Goal: Navigation & Orientation: Find specific page/section

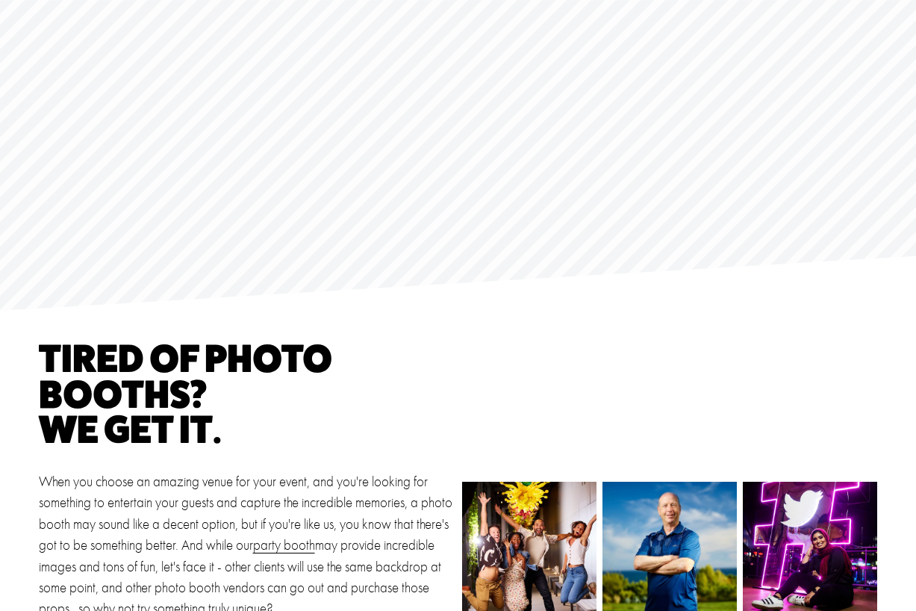
scroll to position [731, 0]
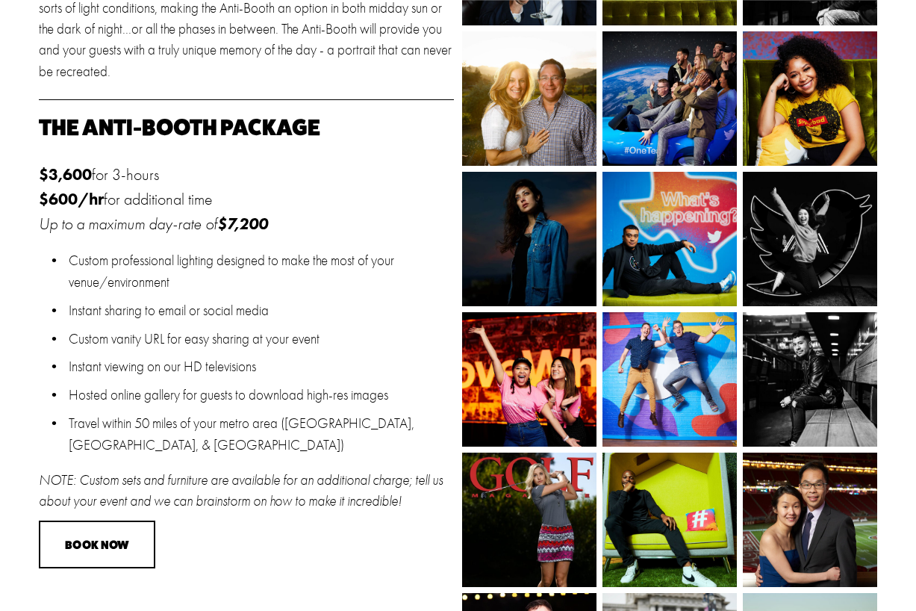
click at [337, 201] on p "$3,600 for 3-hours $600/hr for additional time Up to a maximum day-rate of $7,2…" at bounding box center [246, 199] width 415 height 73
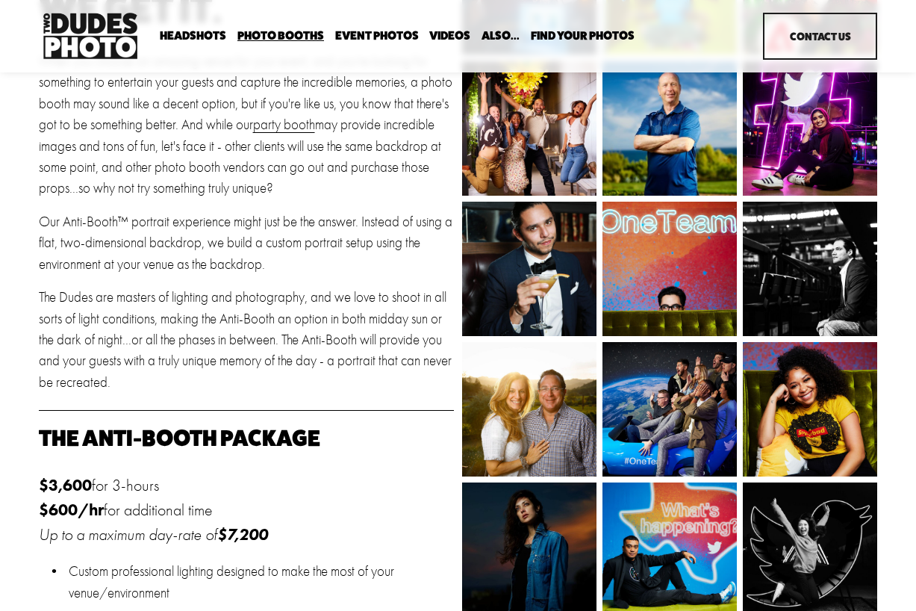
scroll to position [0, 0]
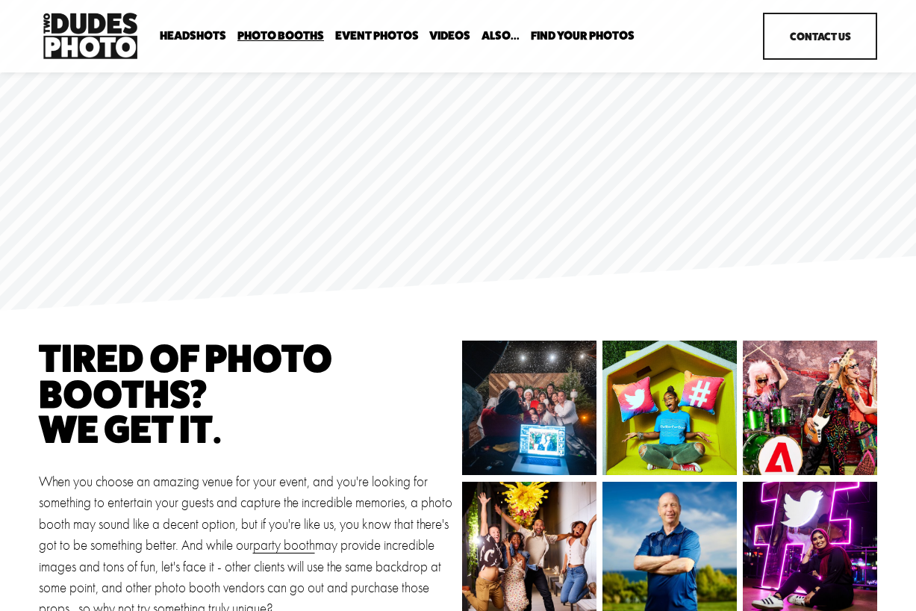
click at [0, 0] on span "Expo Headshots" at bounding box center [0, 0] width 0 height 0
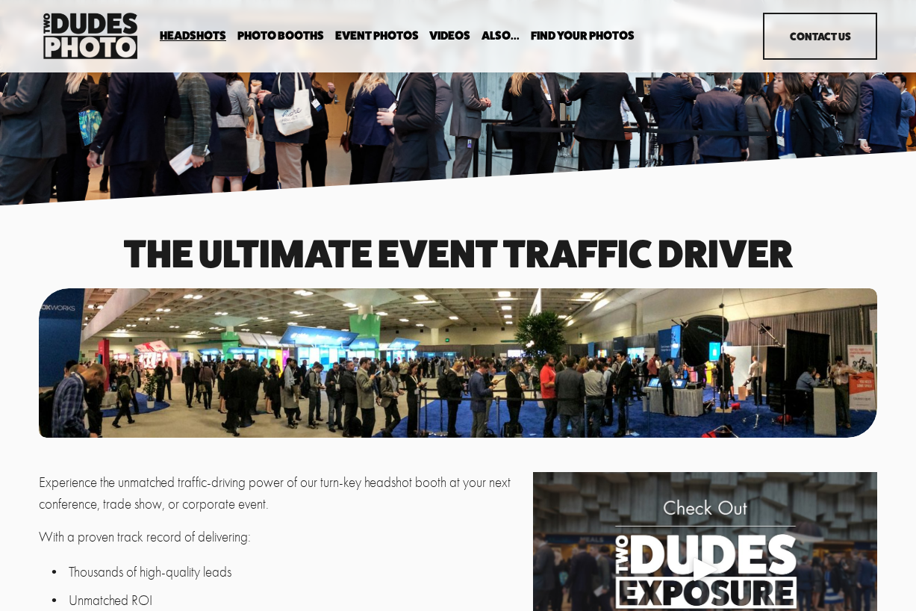
click at [0, 0] on div "Party Booth Tuxedo B&W Booth Anti Booth Overhead Booth Bespoke Booth" at bounding box center [0, 0] width 0 height 0
click at [0, 0] on span "Party Booth" at bounding box center [0, 0] width 0 height 0
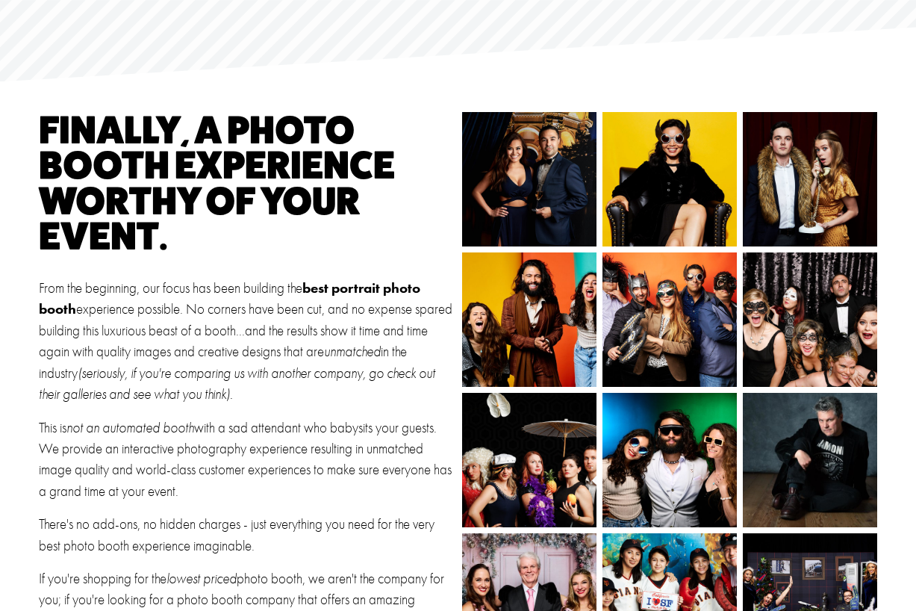
scroll to position [690, 0]
